Goal: Complete application form: Complete application form

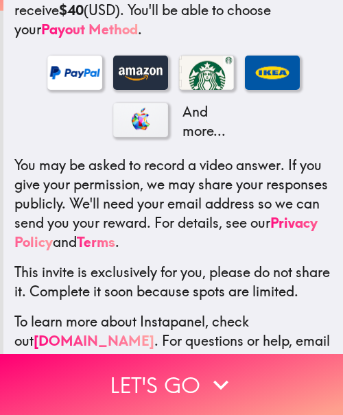
scroll to position [358, 0]
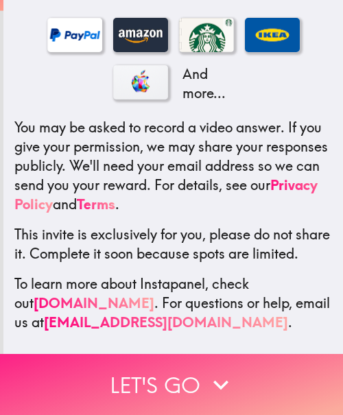
click at [223, 369] on icon "button" at bounding box center [221, 384] width 30 height 30
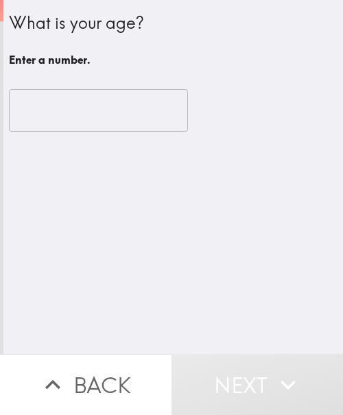
click at [205, 264] on div "What is your age? Enter a number. ​" at bounding box center [172, 177] width 339 height 354
click at [94, 103] on input "number" at bounding box center [98, 110] width 179 height 42
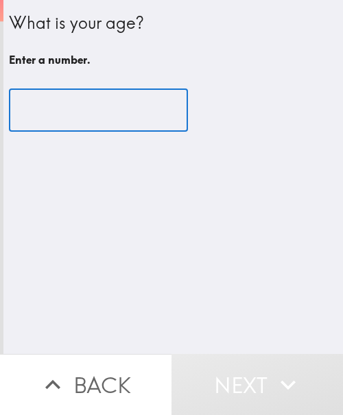
click at [73, 106] on input "number" at bounding box center [98, 110] width 179 height 42
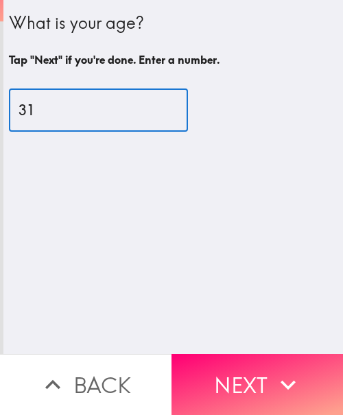
click at [60, 109] on input "31" at bounding box center [98, 110] width 179 height 42
type input "37"
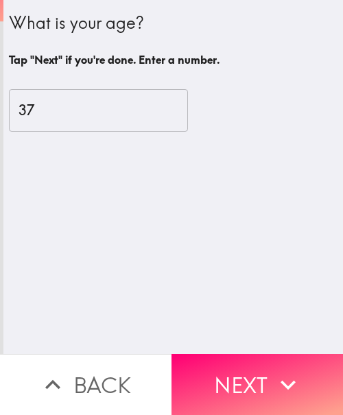
click at [247, 361] on button "Next" at bounding box center [256, 384] width 171 height 61
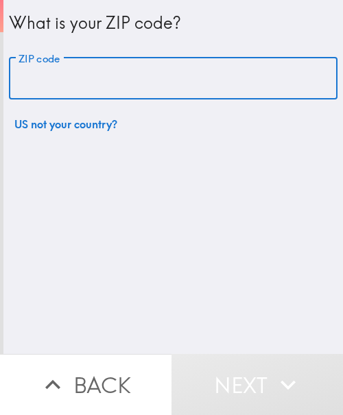
drag, startPoint x: 75, startPoint y: 80, endPoint x: 88, endPoint y: 118, distance: 39.9
click at [75, 80] on input "ZIP code" at bounding box center [173, 79] width 328 height 42
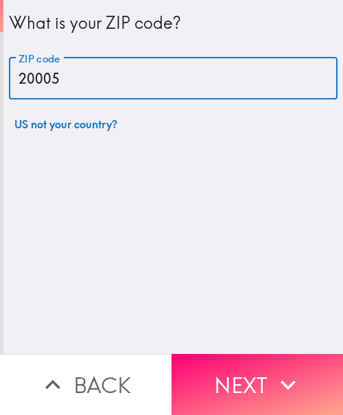
type input "20005"
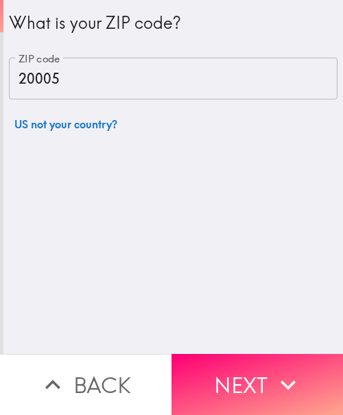
click at [240, 377] on button "Next" at bounding box center [256, 384] width 171 height 61
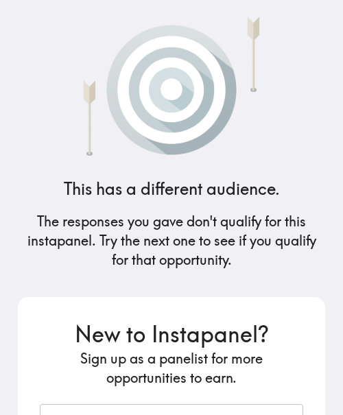
click at [198, 237] on h5 "The responses you gave don't qualify for this instapanel. Try the next one to s…" at bounding box center [171, 241] width 307 height 58
